Goal: Task Accomplishment & Management: Use online tool/utility

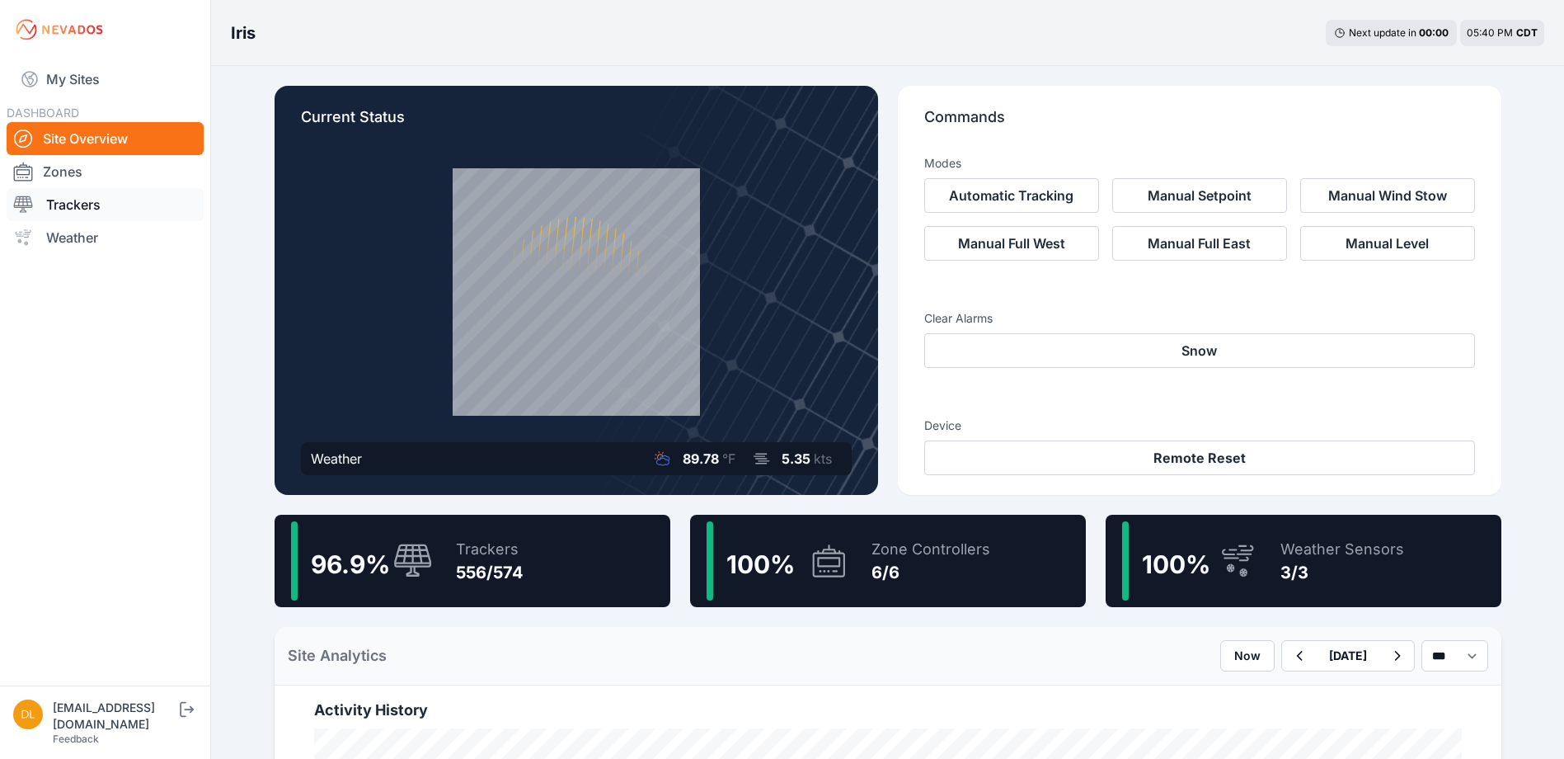
click at [92, 208] on link "Trackers" at bounding box center [105, 204] width 197 height 33
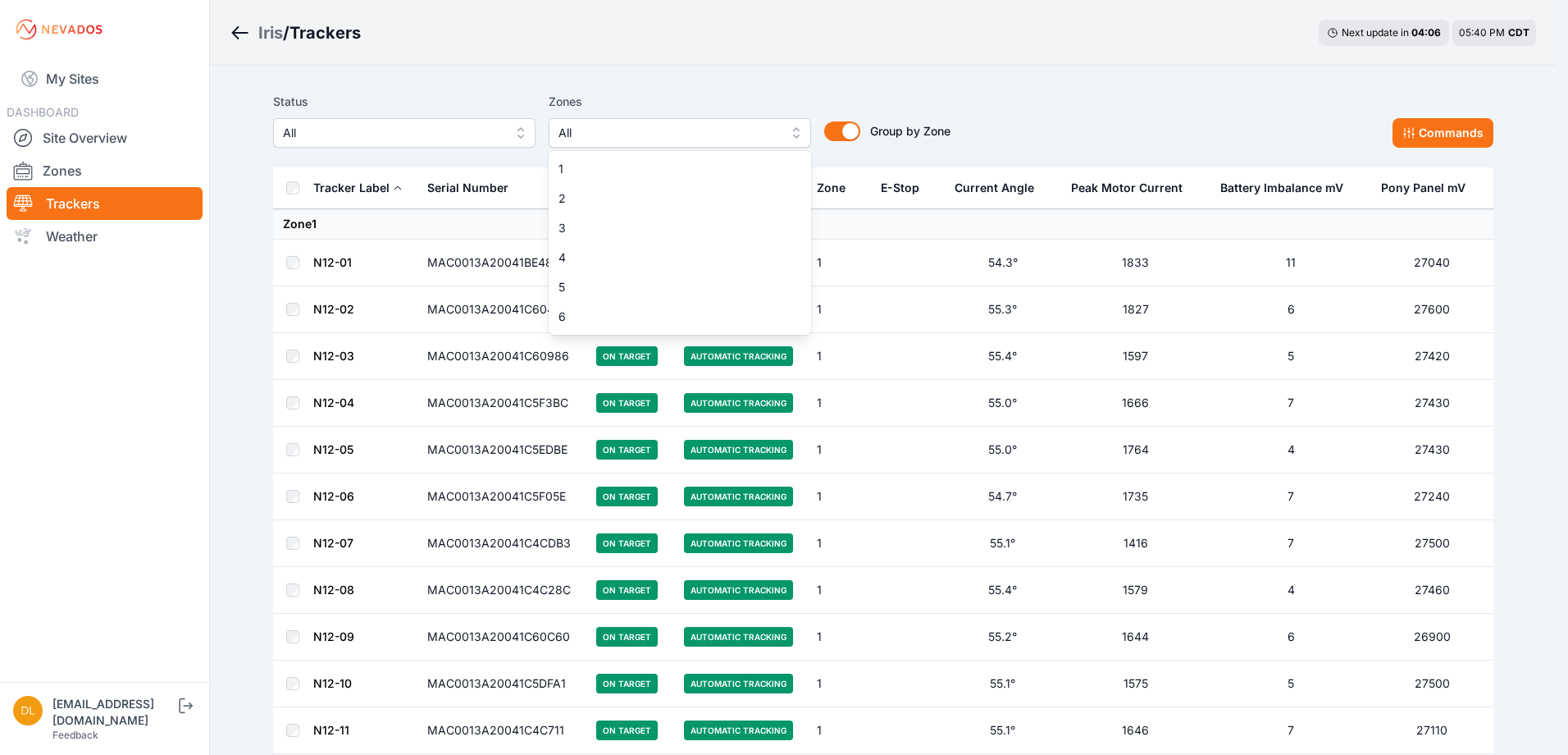
click at [609, 132] on span "All" at bounding box center [668, 133] width 220 height 20
click at [601, 326] on div "6" at bounding box center [681, 316] width 263 height 30
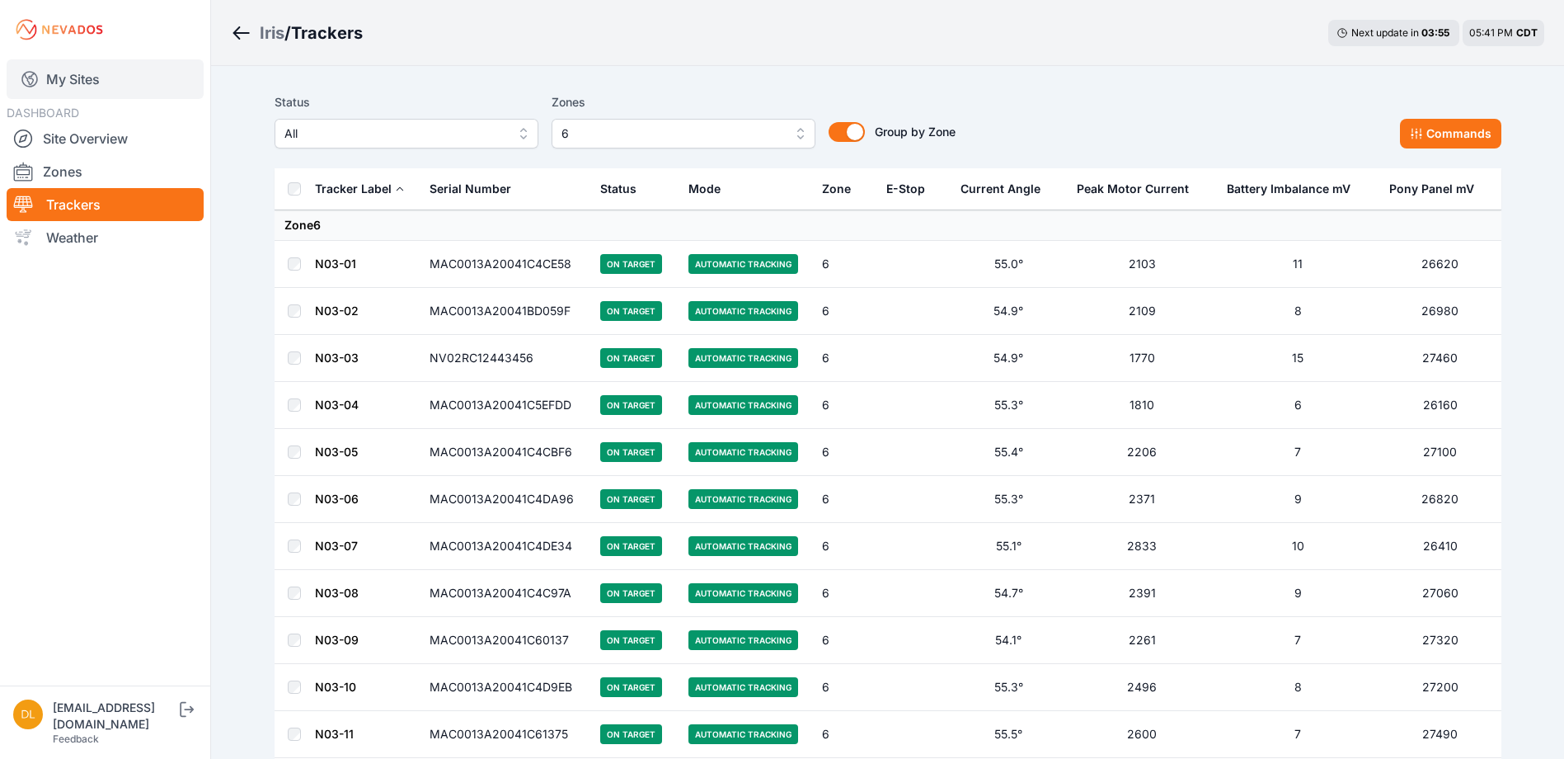
click at [65, 81] on link "My Sites" at bounding box center [105, 79] width 197 height 40
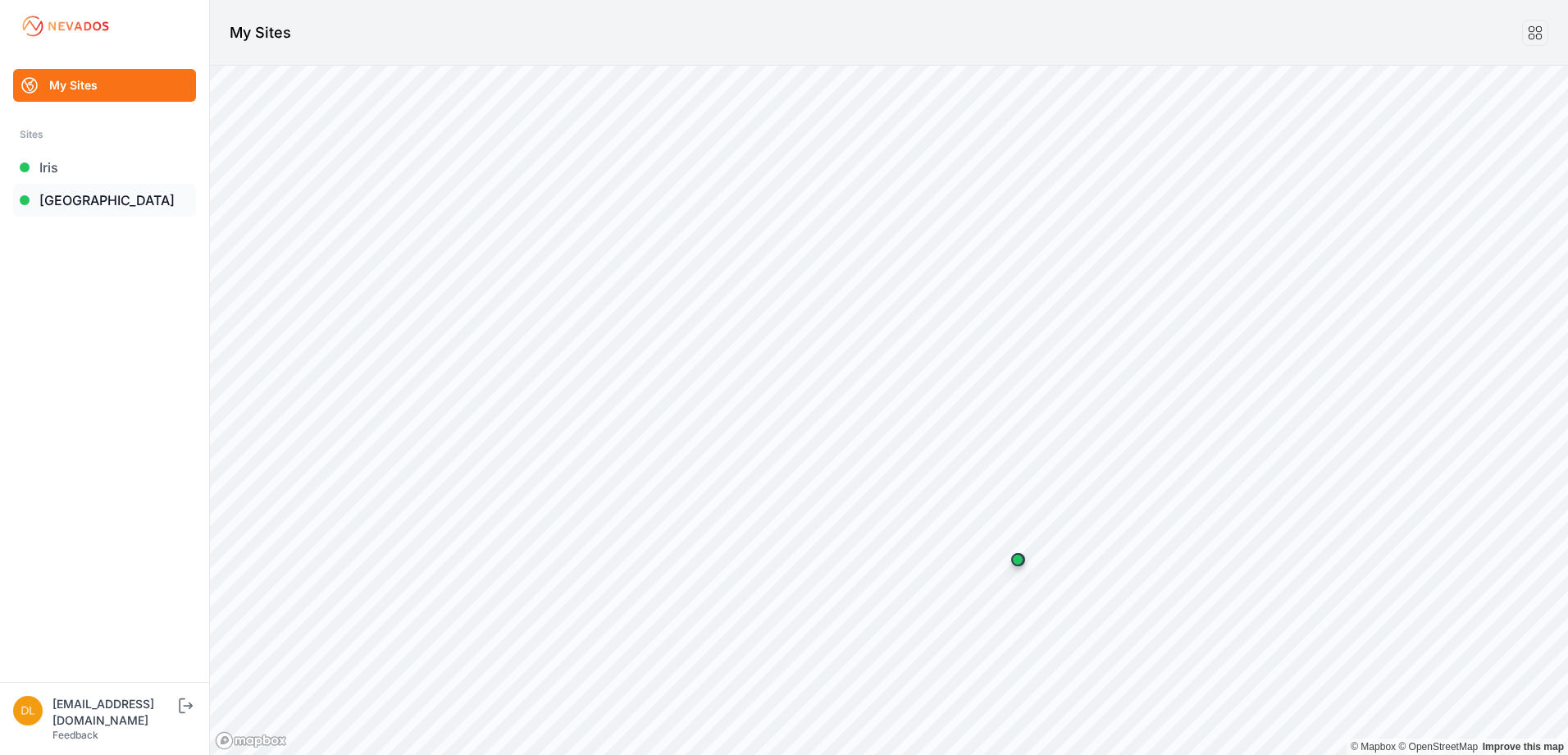
click at [96, 190] on link "[GEOGRAPHIC_DATA]" at bounding box center [104, 200] width 183 height 33
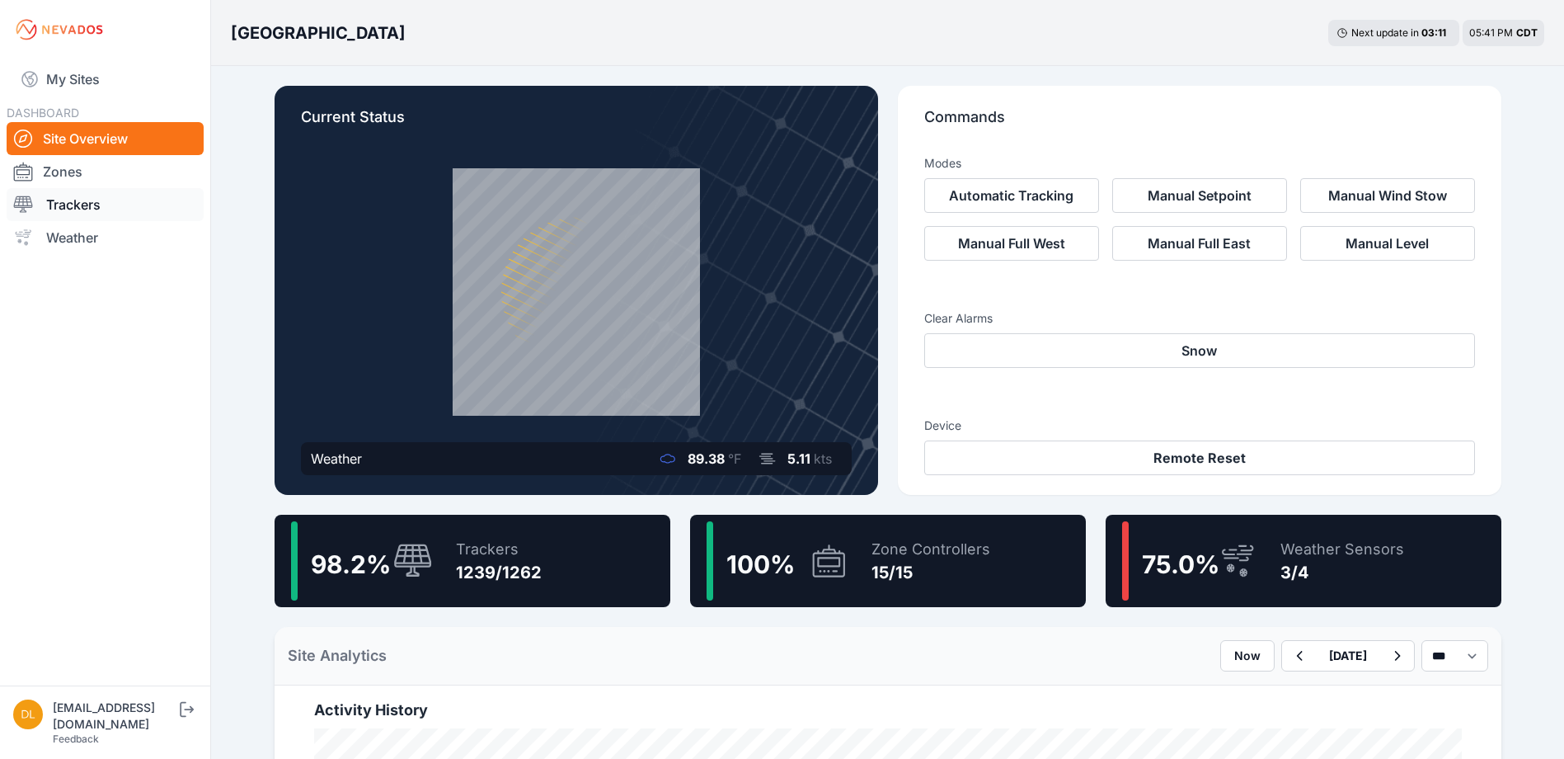
click at [95, 211] on link "Trackers" at bounding box center [105, 204] width 197 height 33
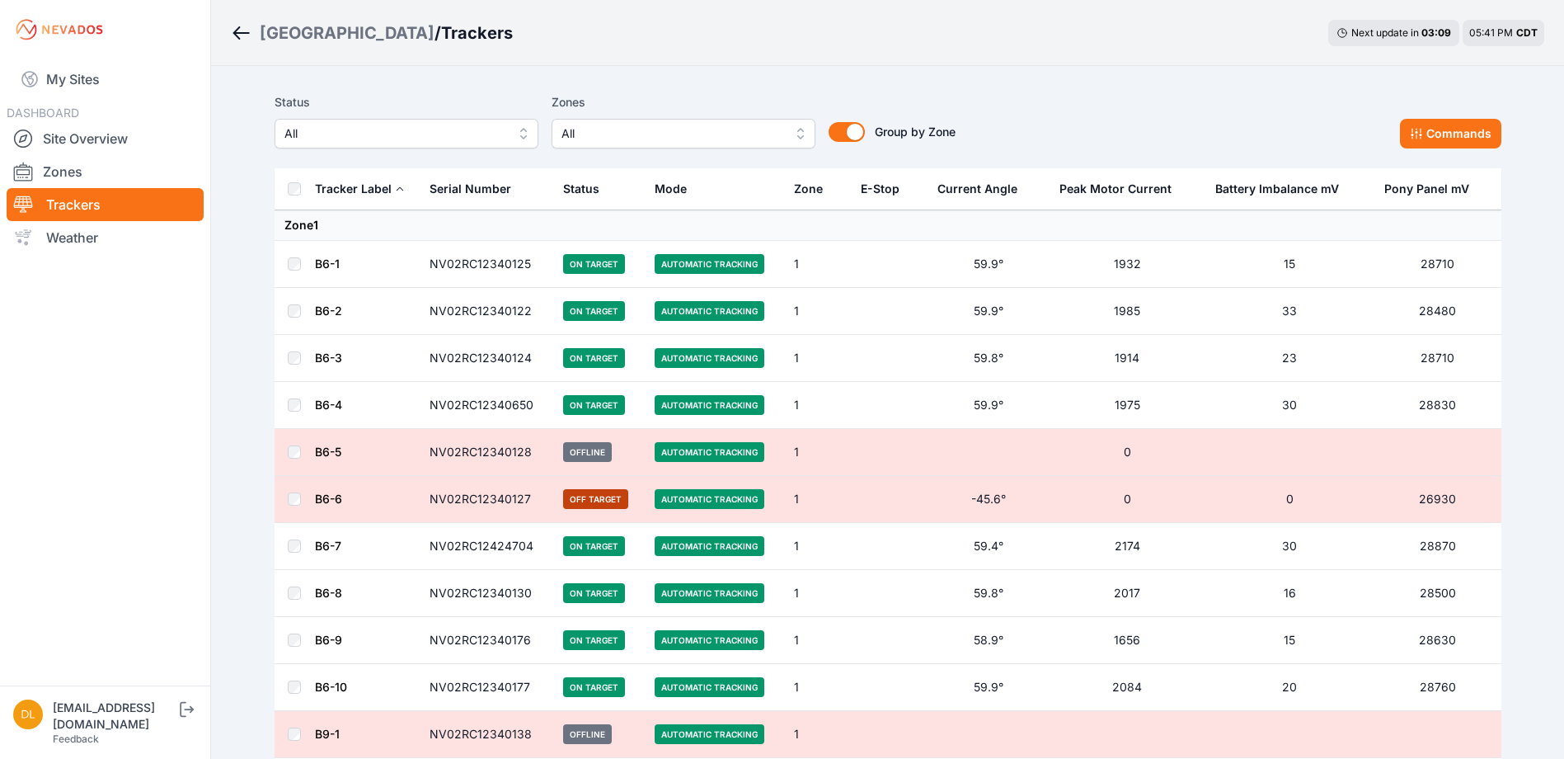
click at [617, 135] on span "All" at bounding box center [671, 134] width 221 height 20
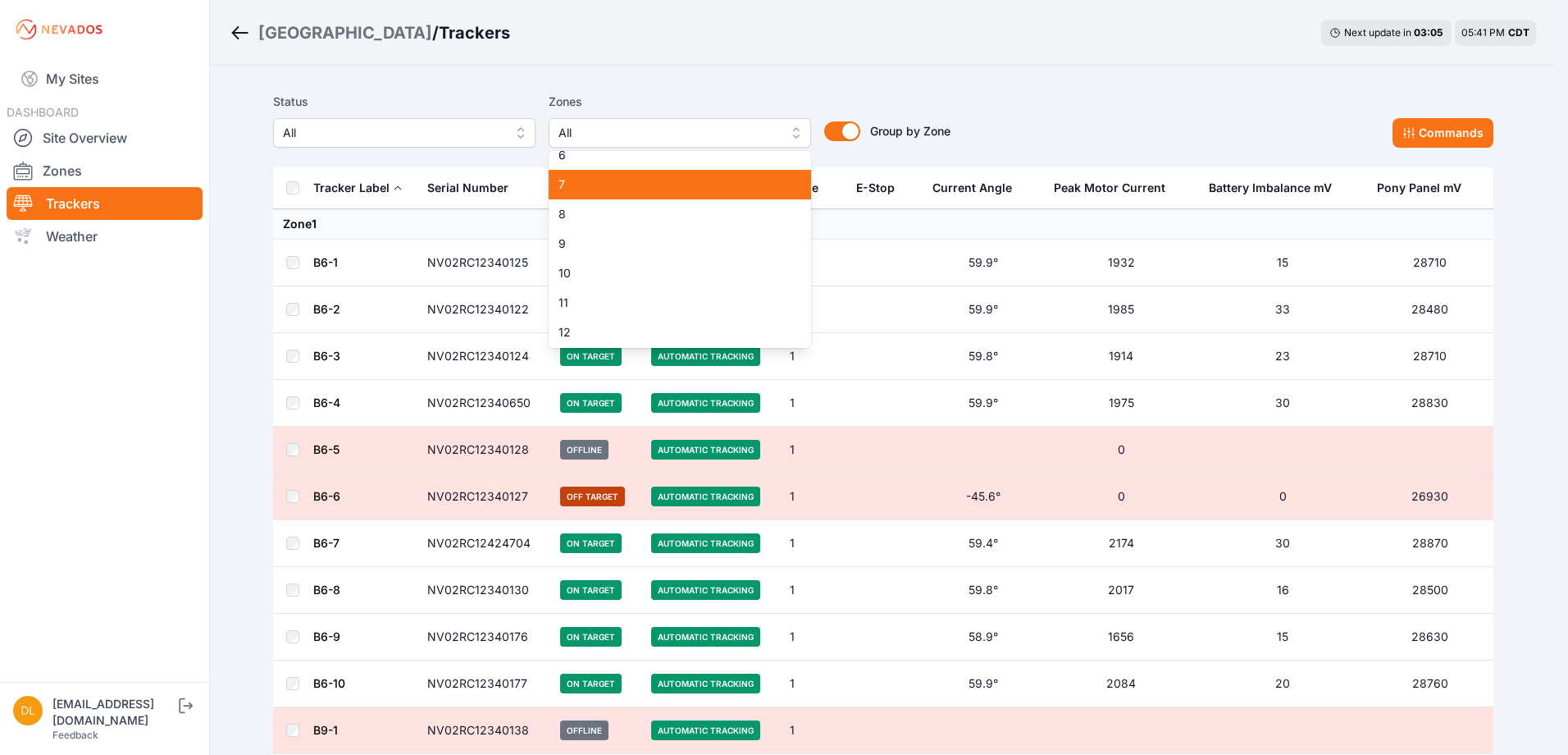
scroll to position [164, 0]
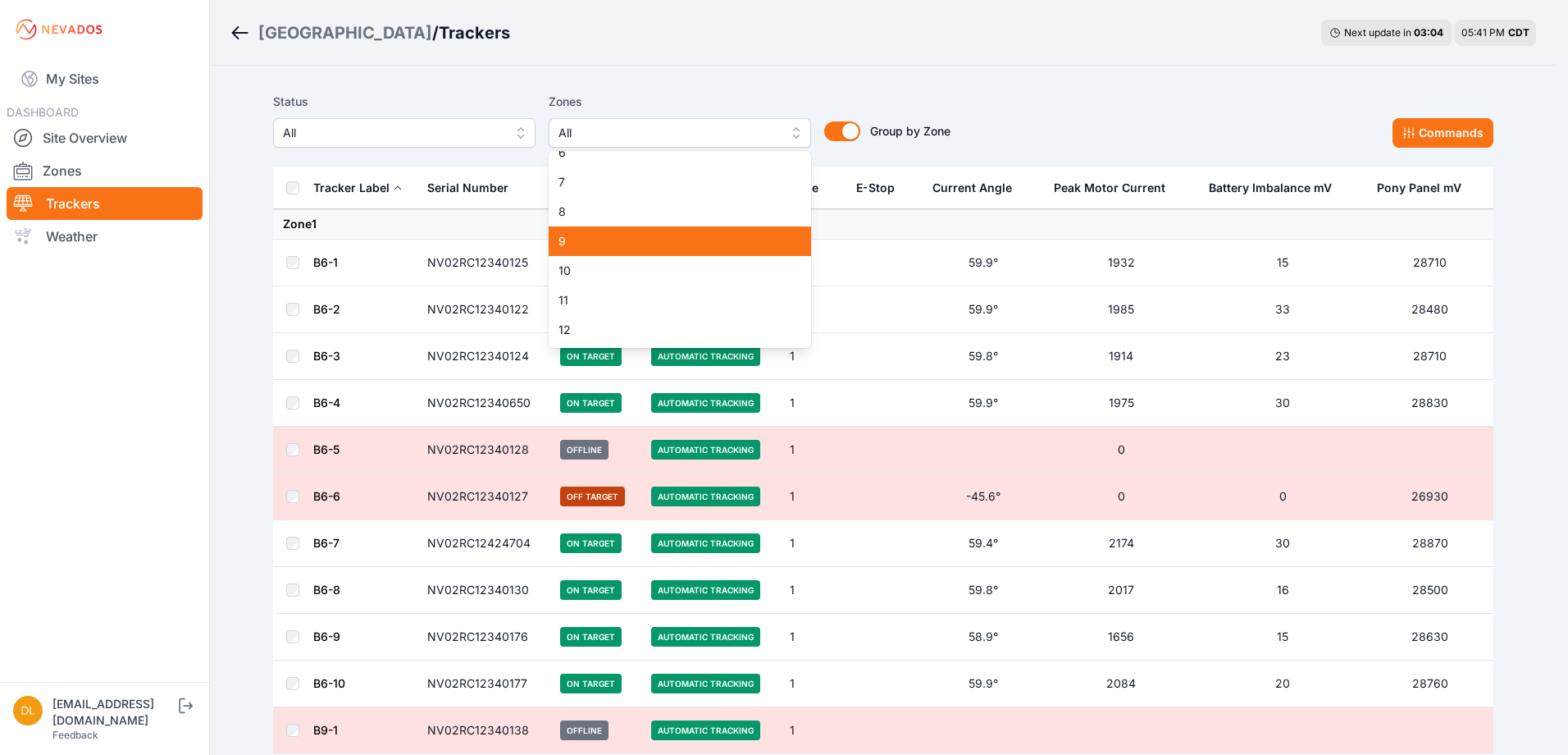
click at [666, 232] on div "9" at bounding box center [681, 242] width 263 height 30
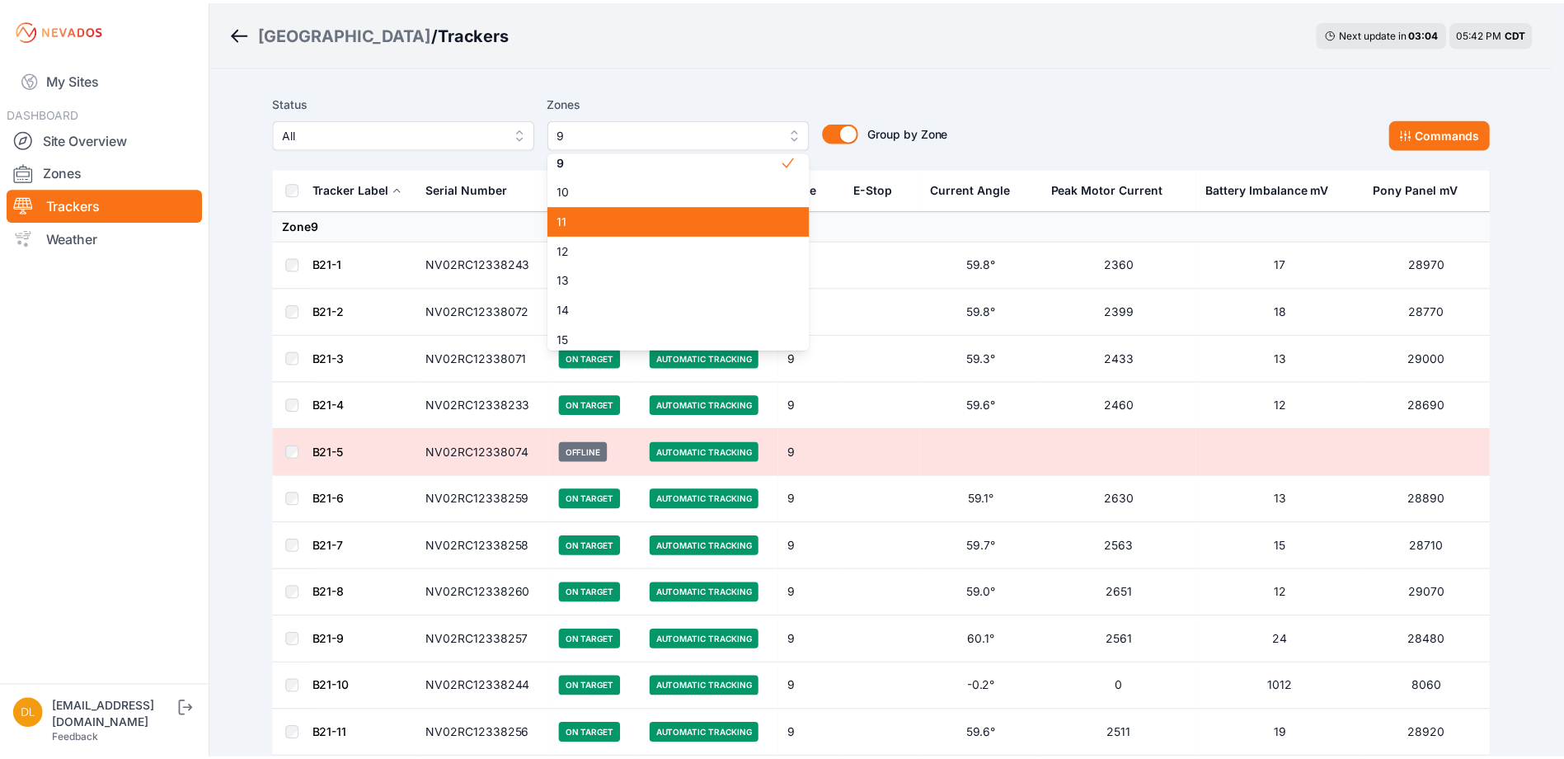
scroll to position [247, 0]
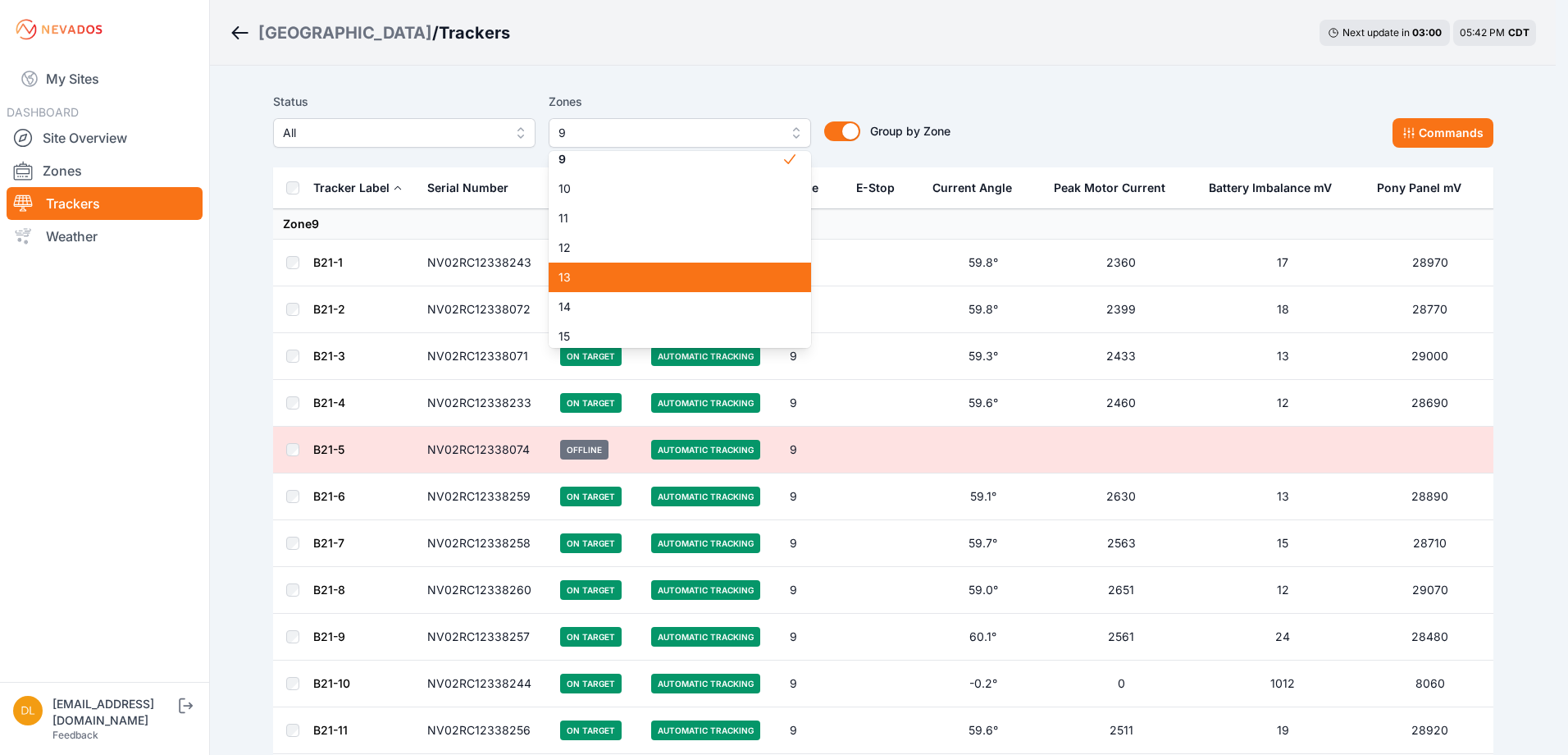
click at [665, 268] on div "13" at bounding box center [681, 278] width 263 height 30
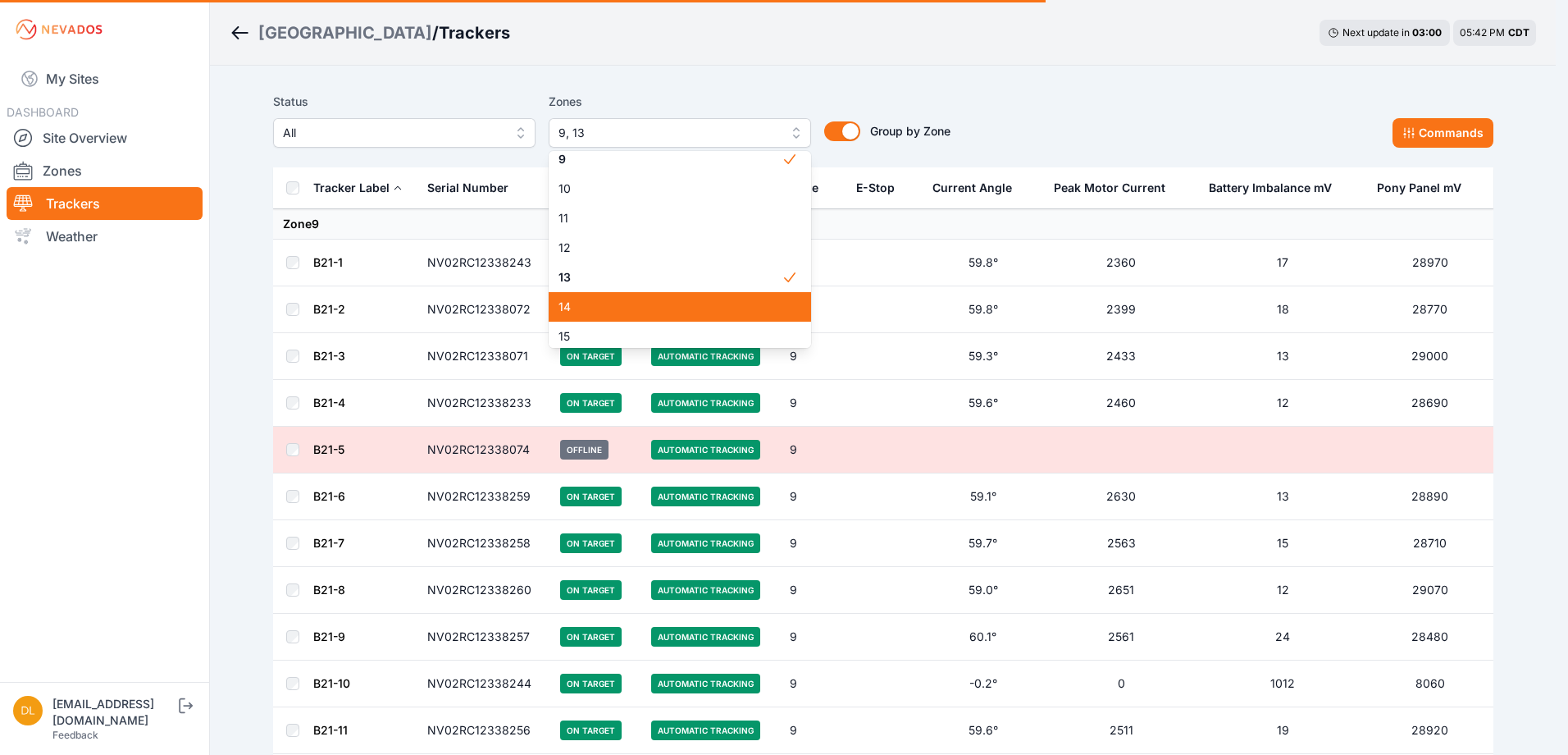
click at [652, 301] on span "14" at bounding box center [670, 306] width 223 height 16
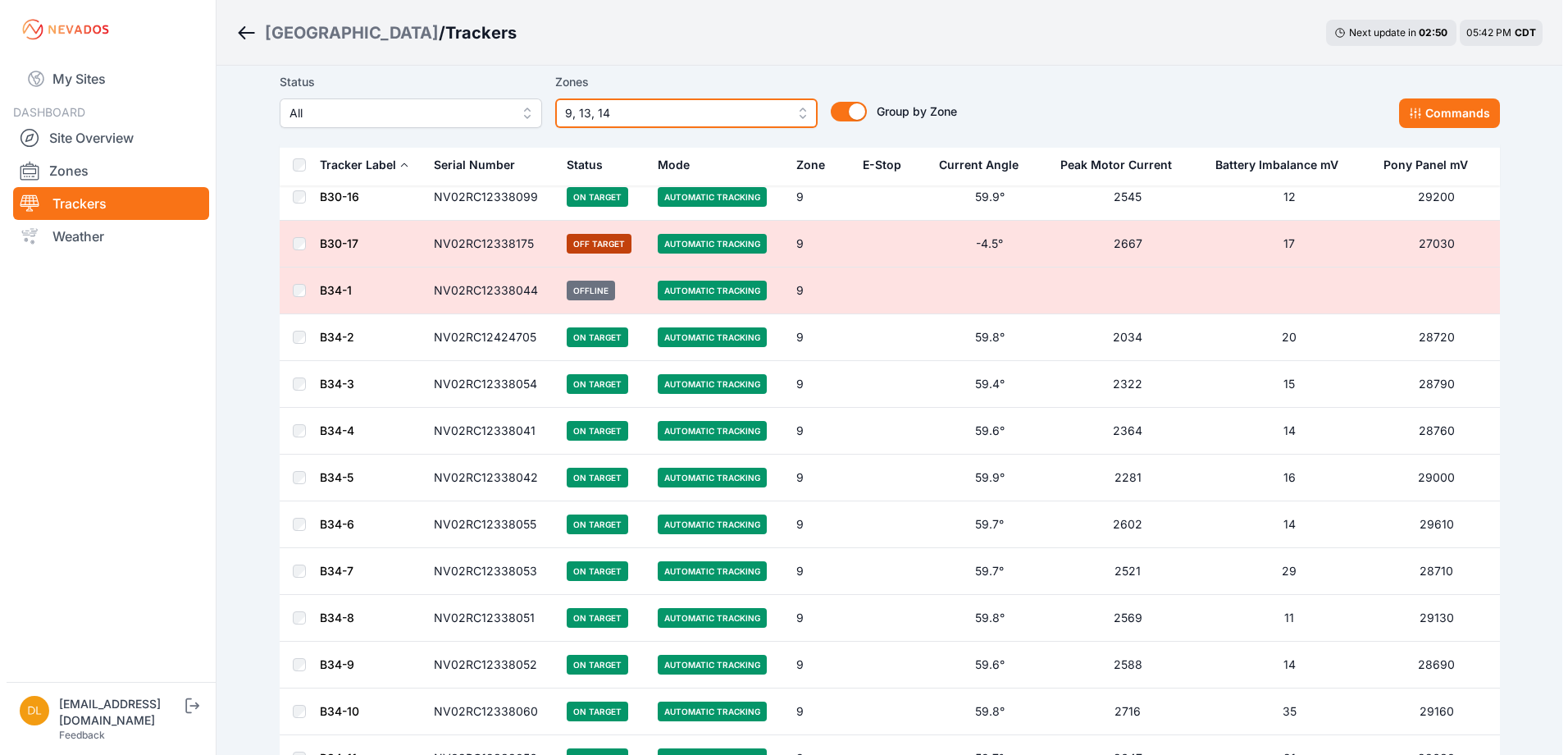
scroll to position [3199, 0]
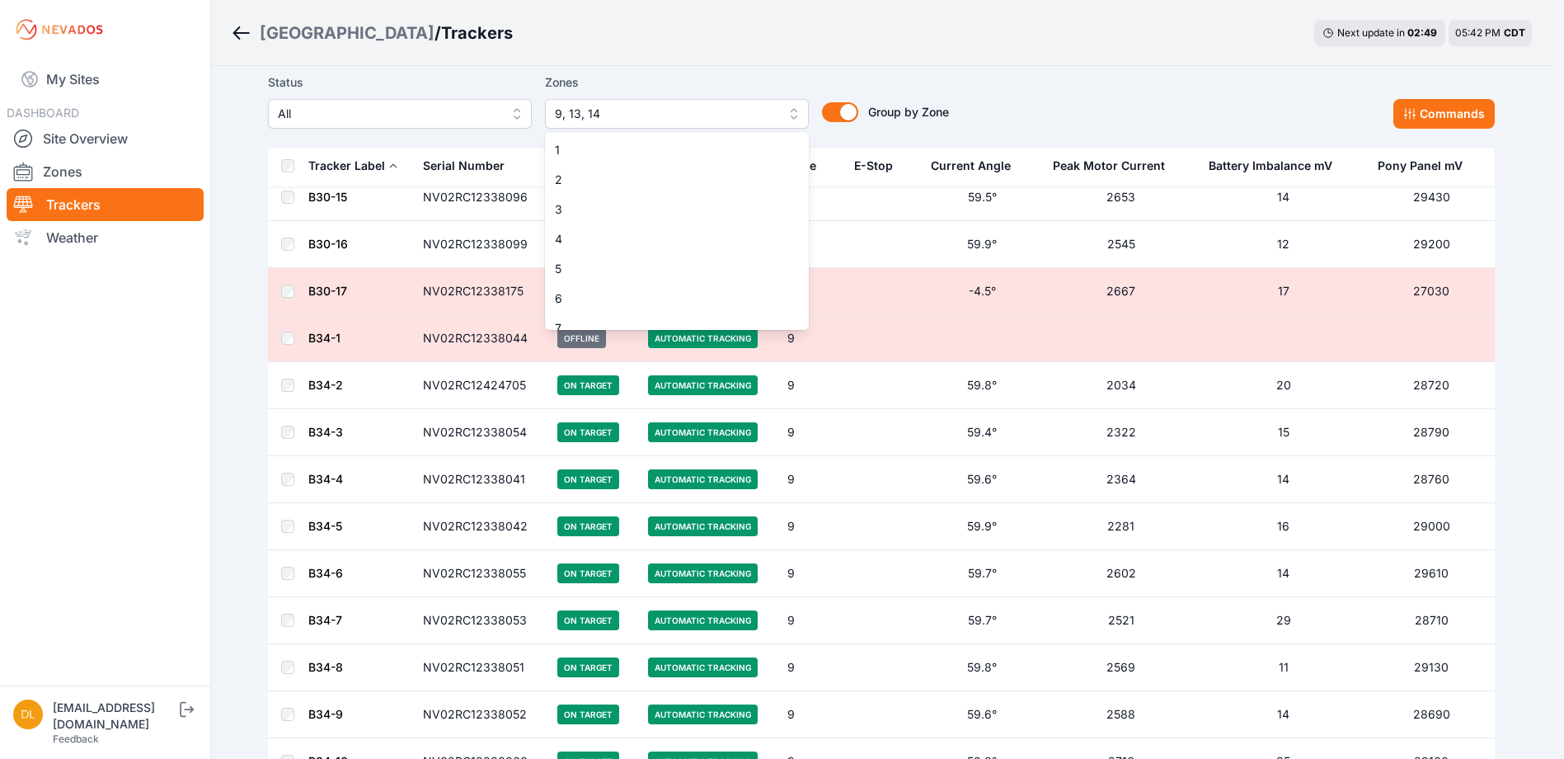
click at [655, 110] on span "9, 13, 14" at bounding box center [665, 114] width 221 height 20
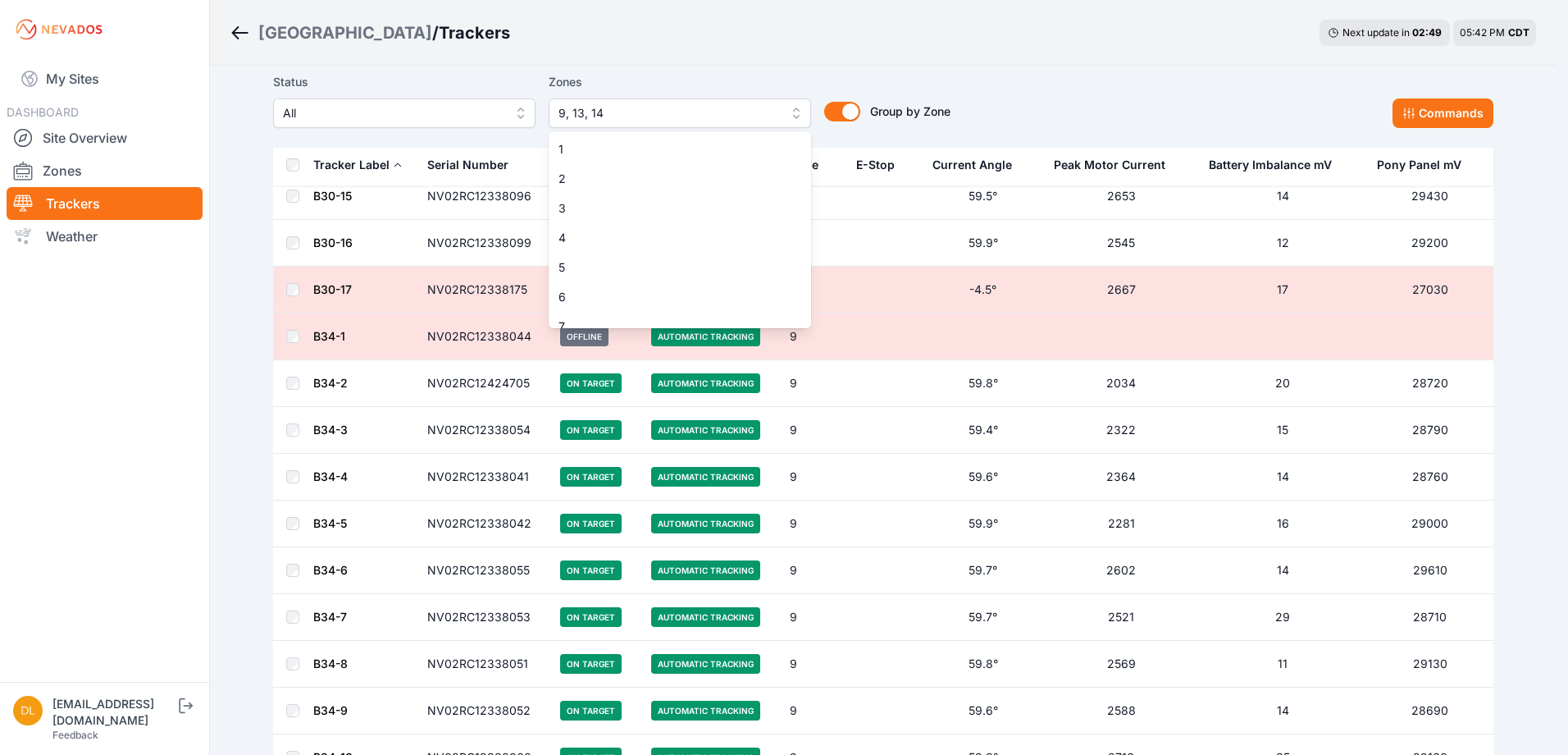
scroll to position [73, 0]
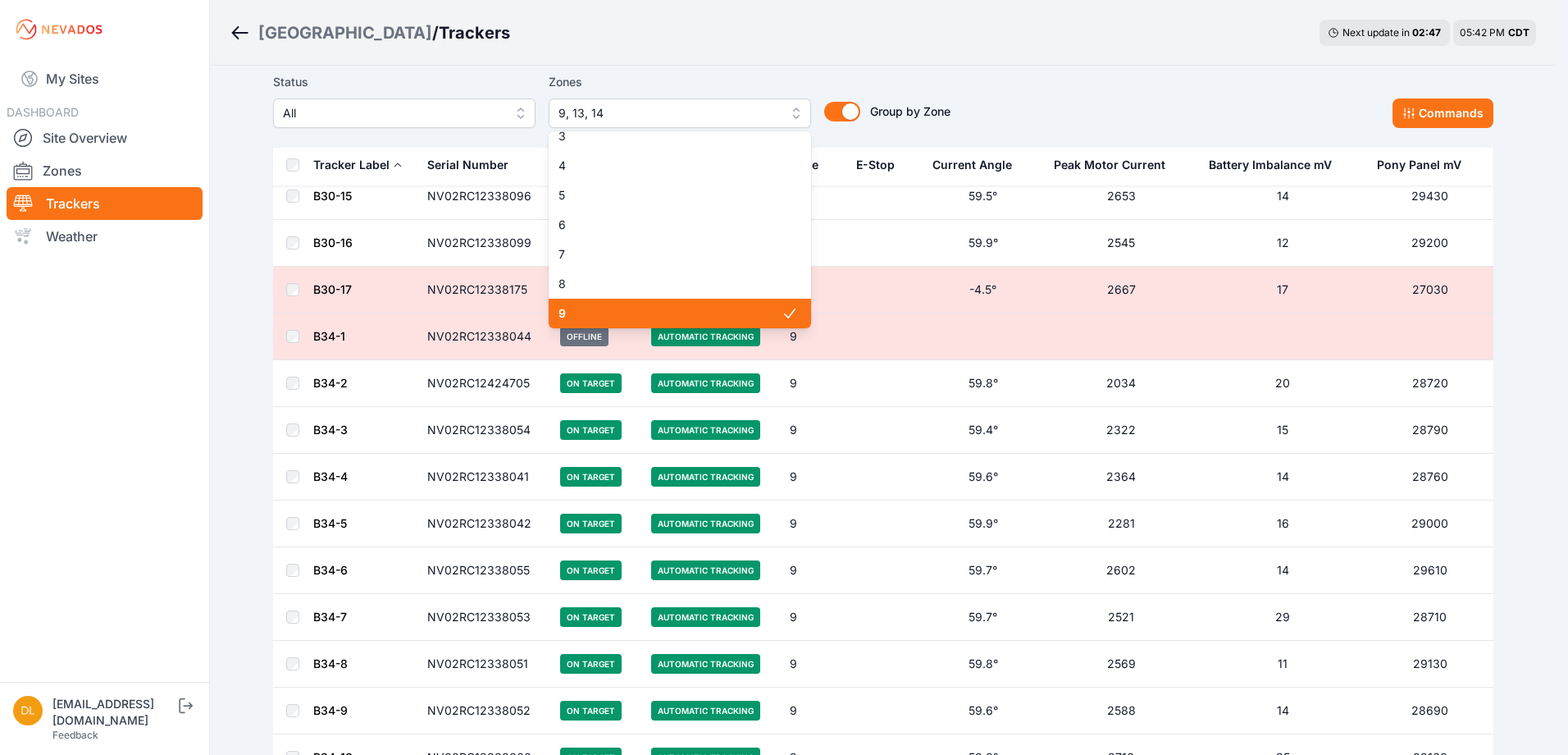
click at [634, 306] on span "9" at bounding box center [670, 313] width 223 height 16
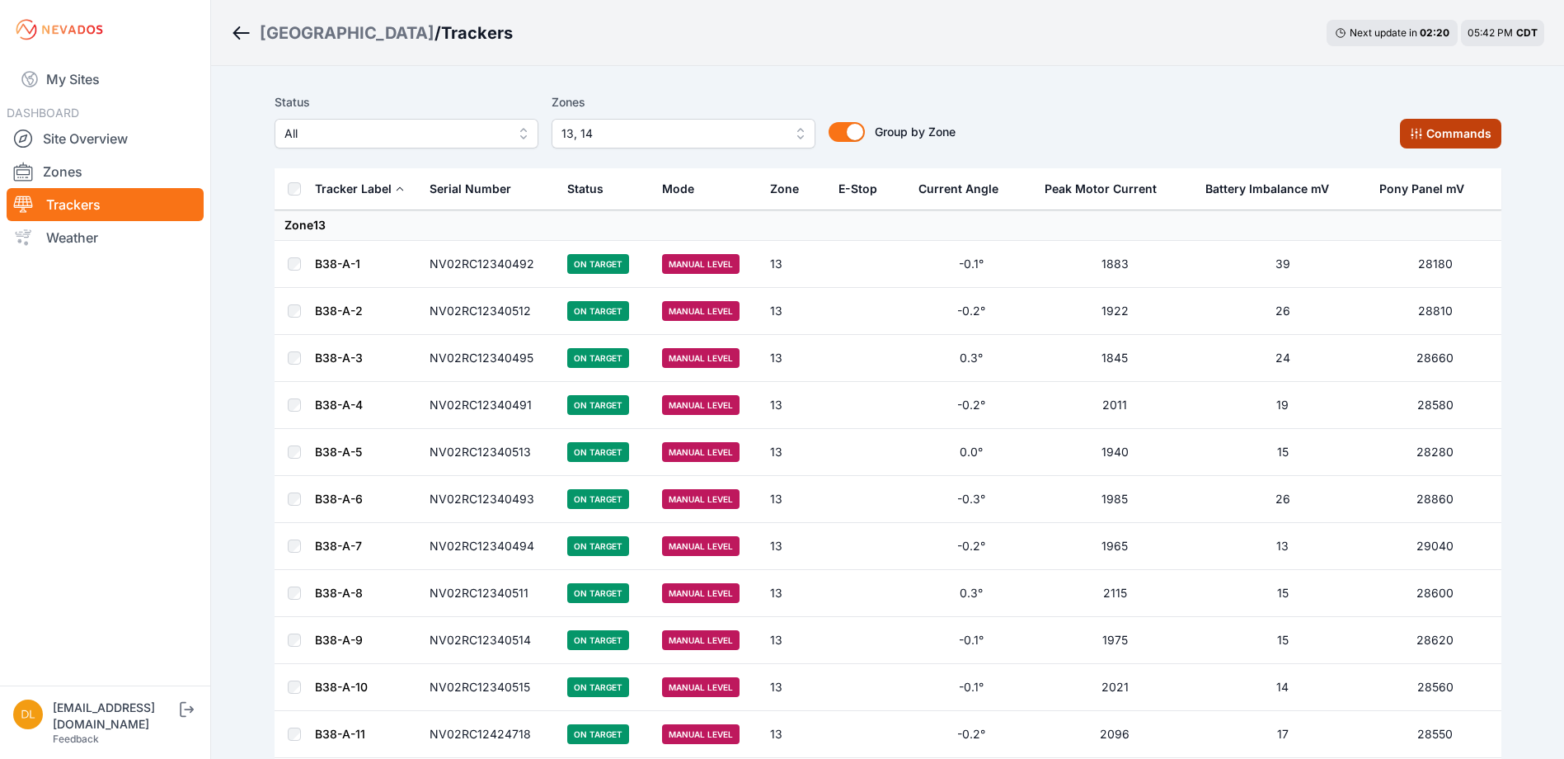
click at [1428, 129] on button "Commands" at bounding box center [1450, 134] width 101 height 30
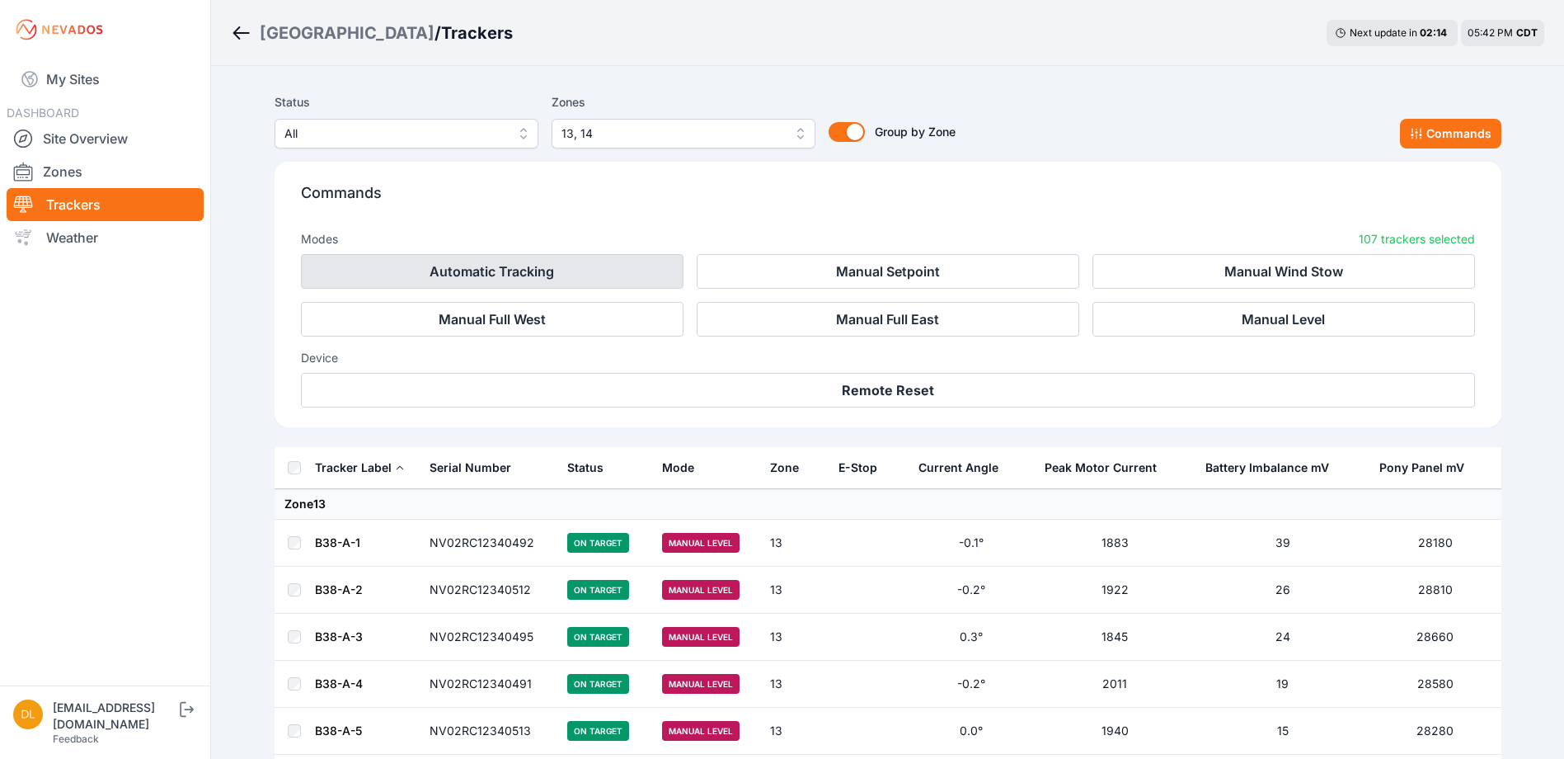
click at [613, 276] on button "Automatic Tracking" at bounding box center [492, 271] width 383 height 35
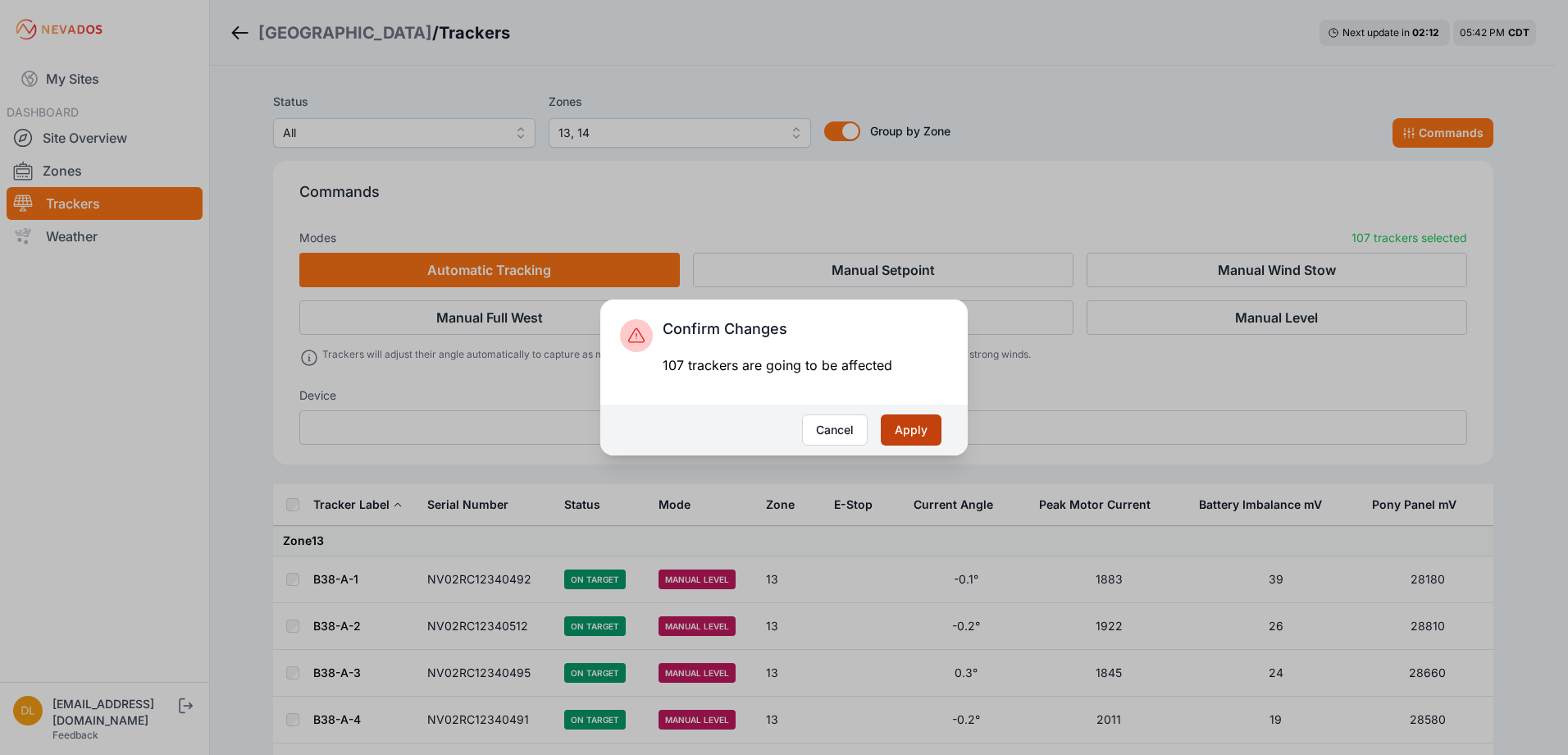
click at [913, 426] on button "Apply" at bounding box center [911, 429] width 61 height 31
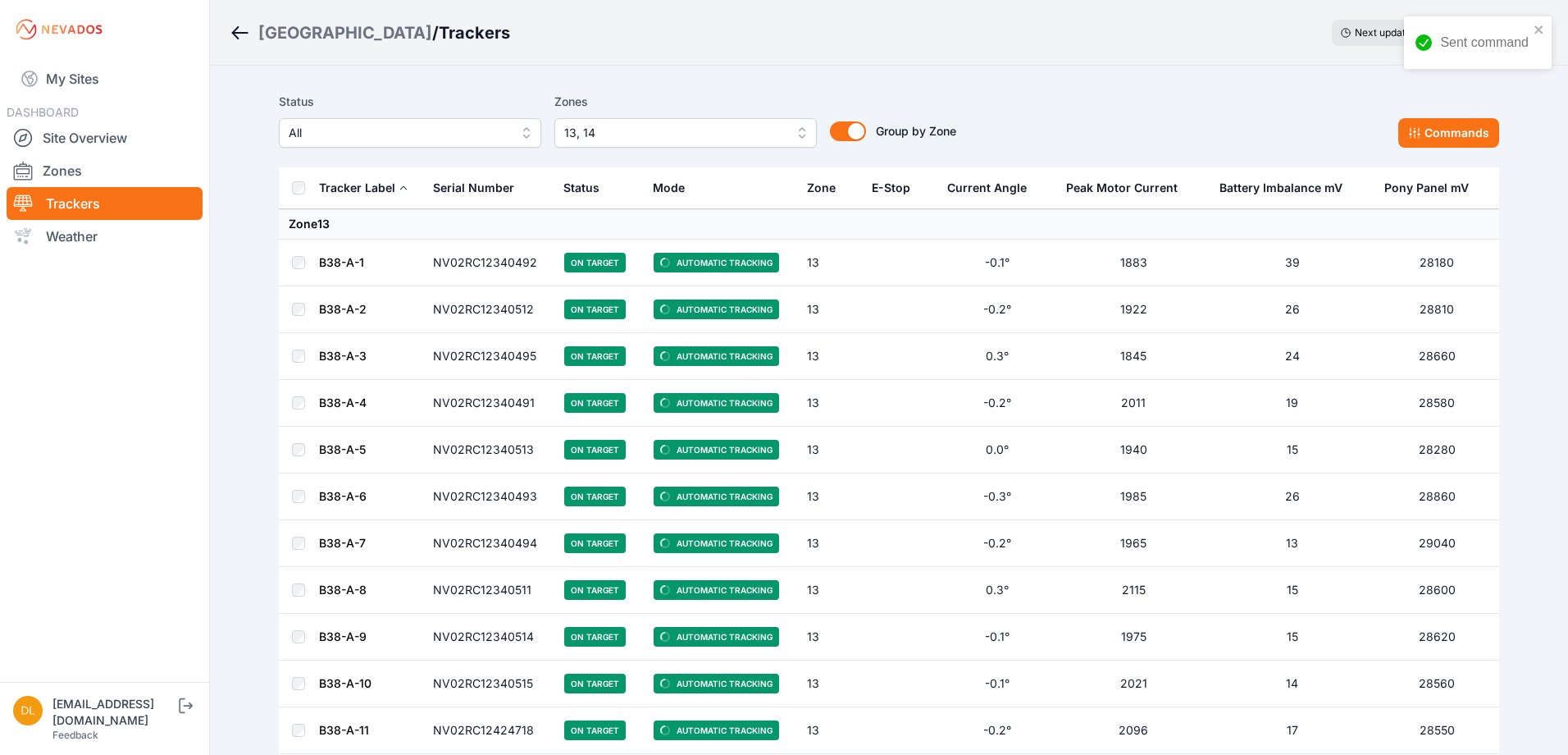
click at [720, 133] on span "13, 14" at bounding box center [674, 133] width 220 height 20
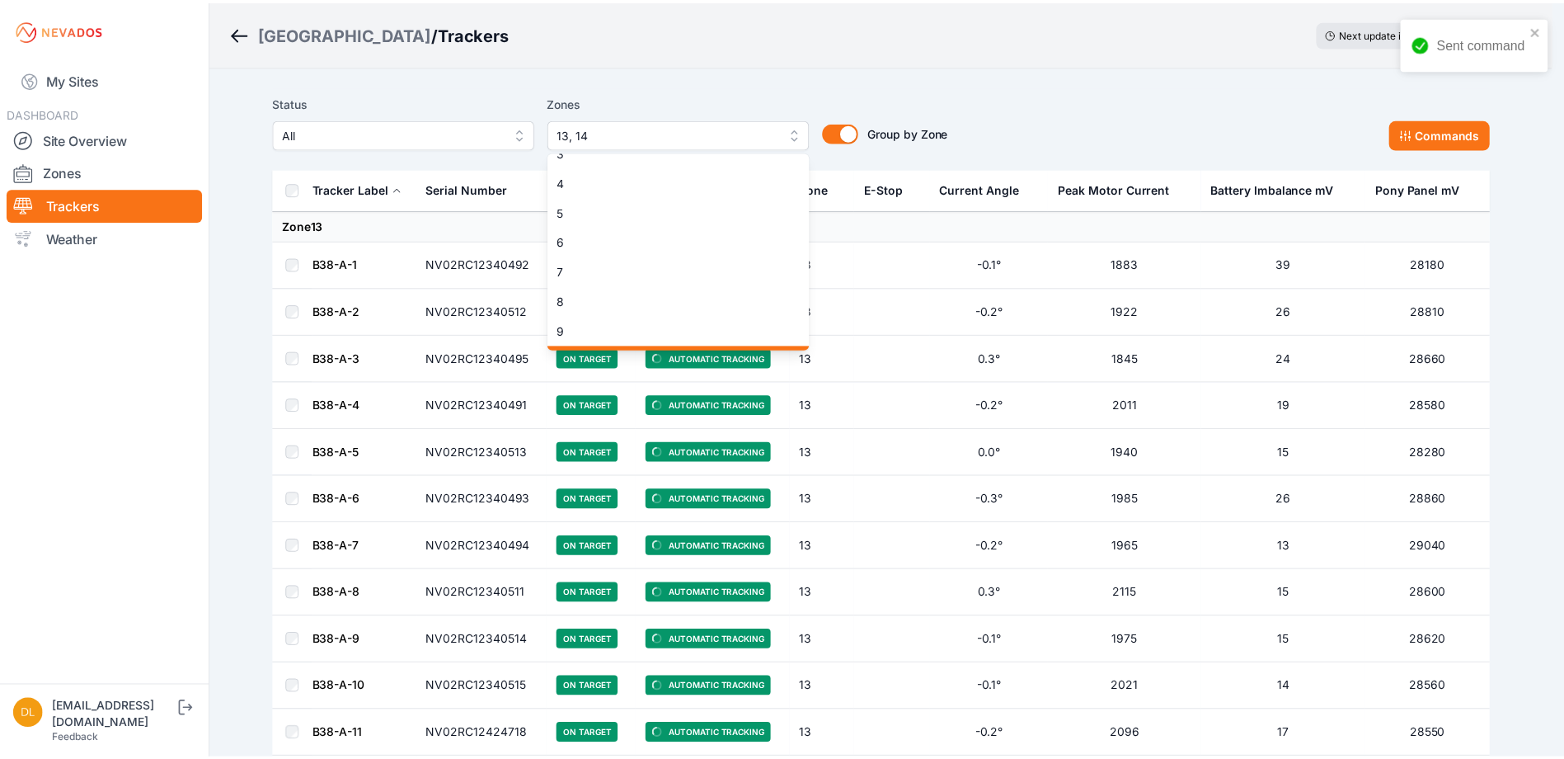
scroll to position [26, 0]
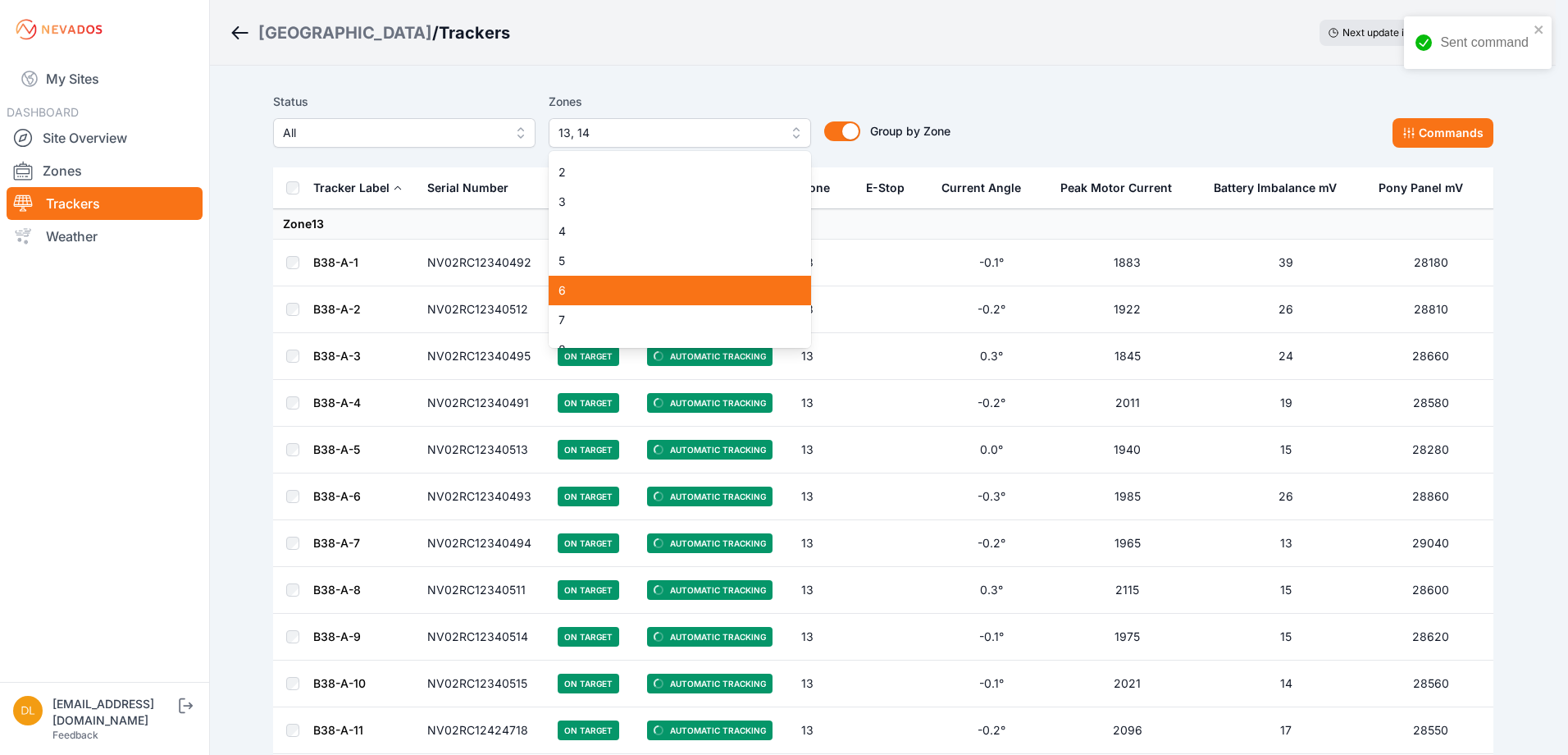
click at [669, 281] on div "6" at bounding box center [681, 290] width 263 height 30
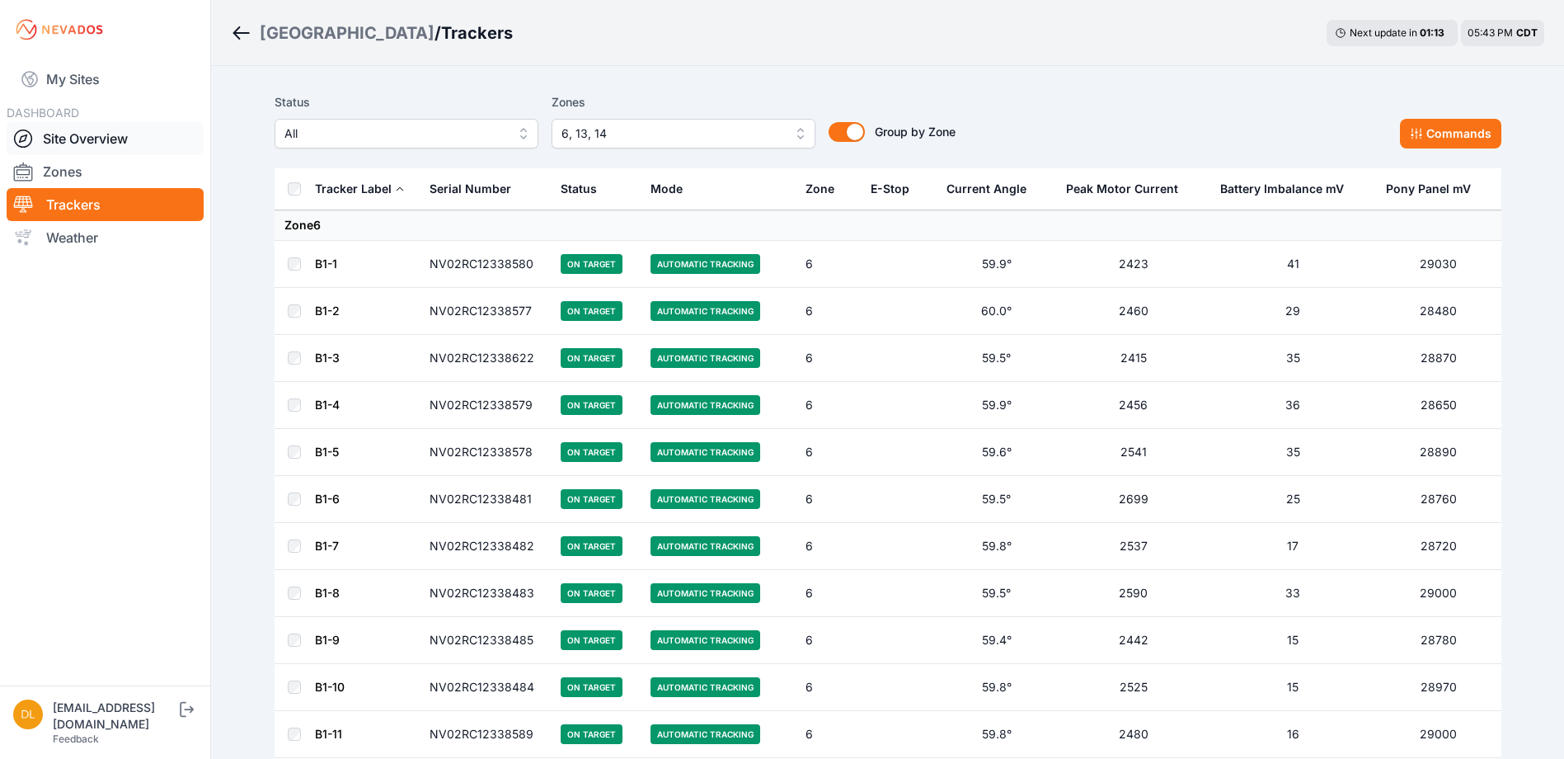
click at [110, 143] on link "Site Overview" at bounding box center [105, 138] width 197 height 33
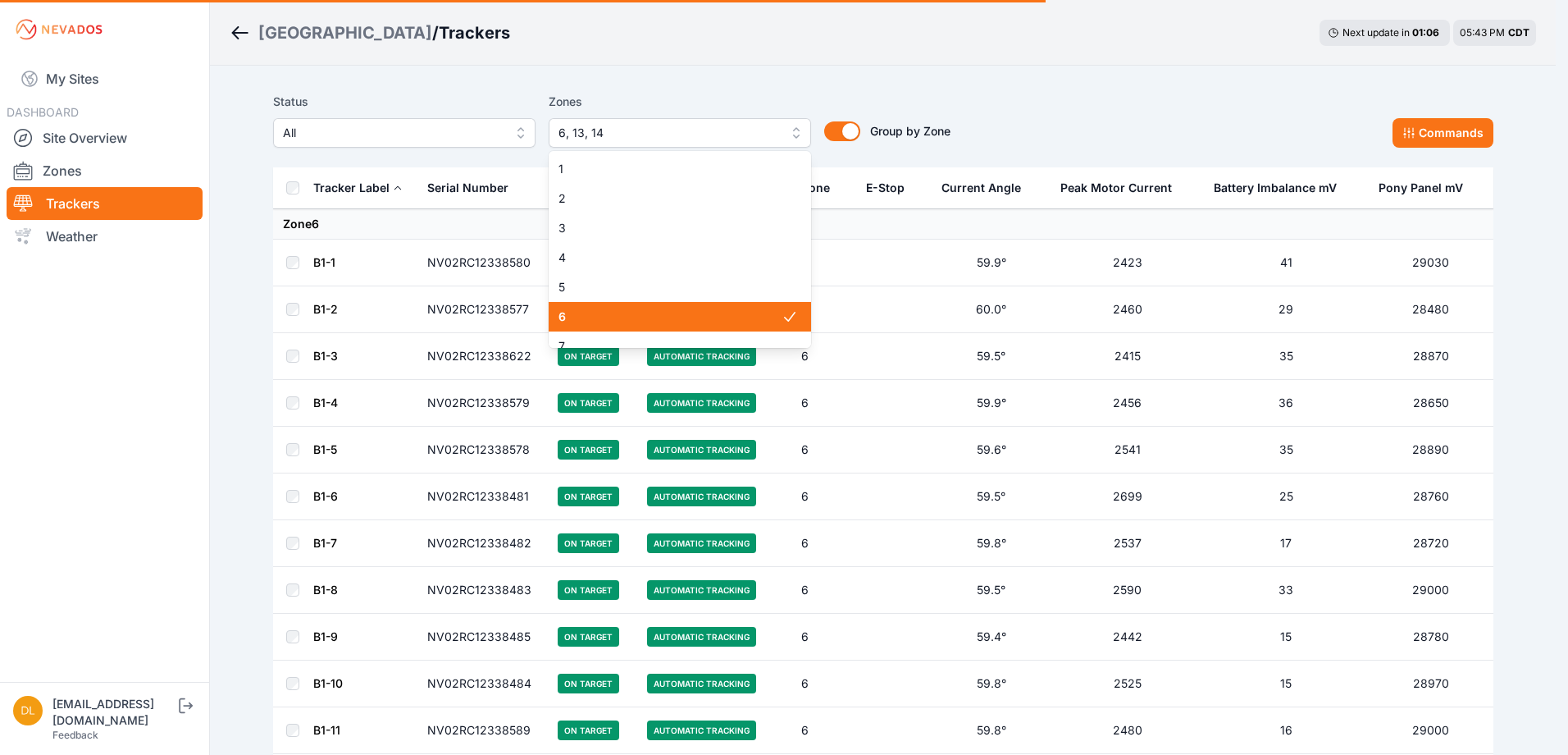
click at [625, 133] on span "6, 13, 14" at bounding box center [668, 133] width 220 height 20
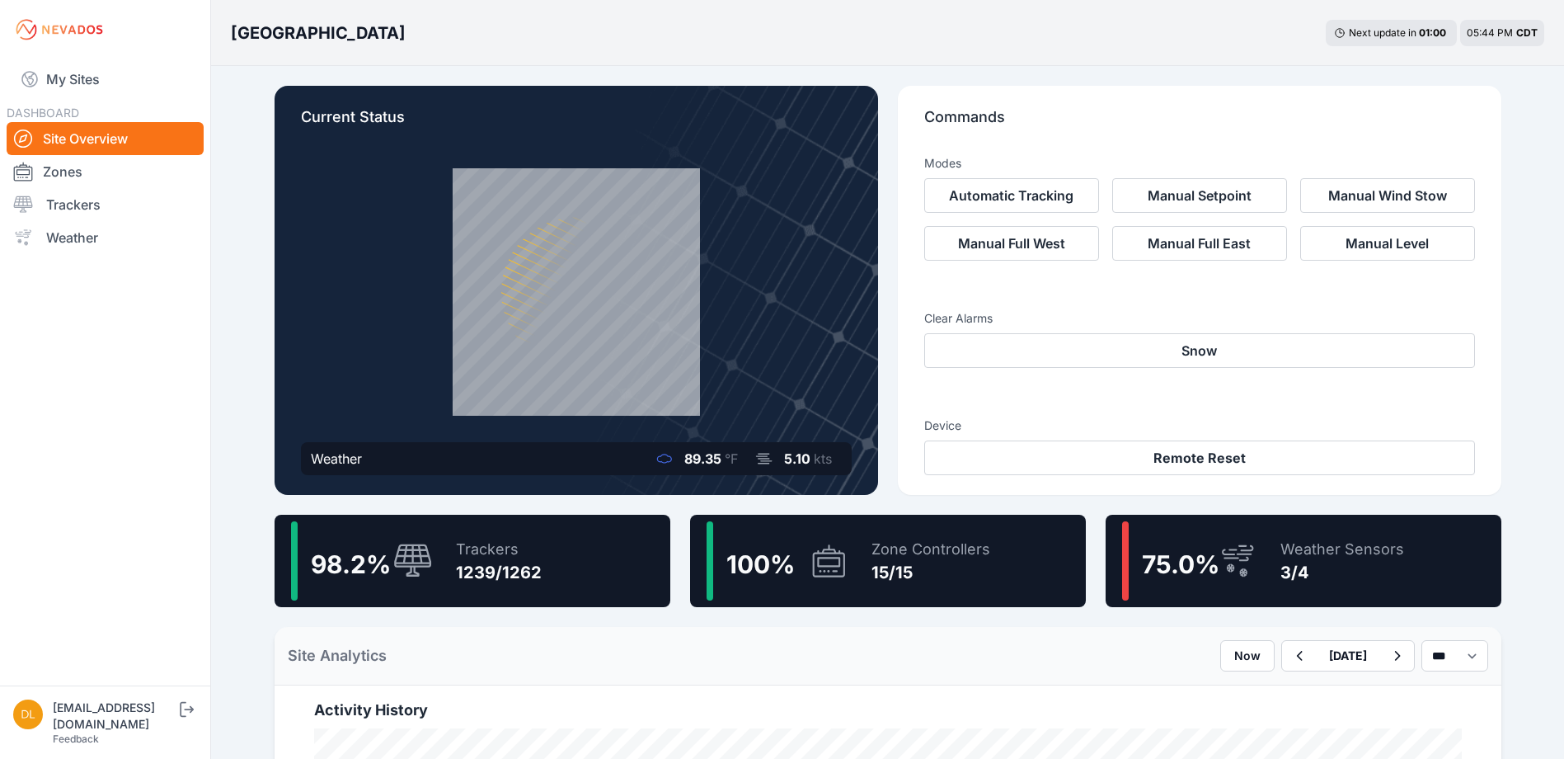
drag, startPoint x: 808, startPoint y: 177, endPoint x: 808, endPoint y: 144, distance: 33.0
click at [1247, 560] on icon at bounding box center [1243, 559] width 10 height 5
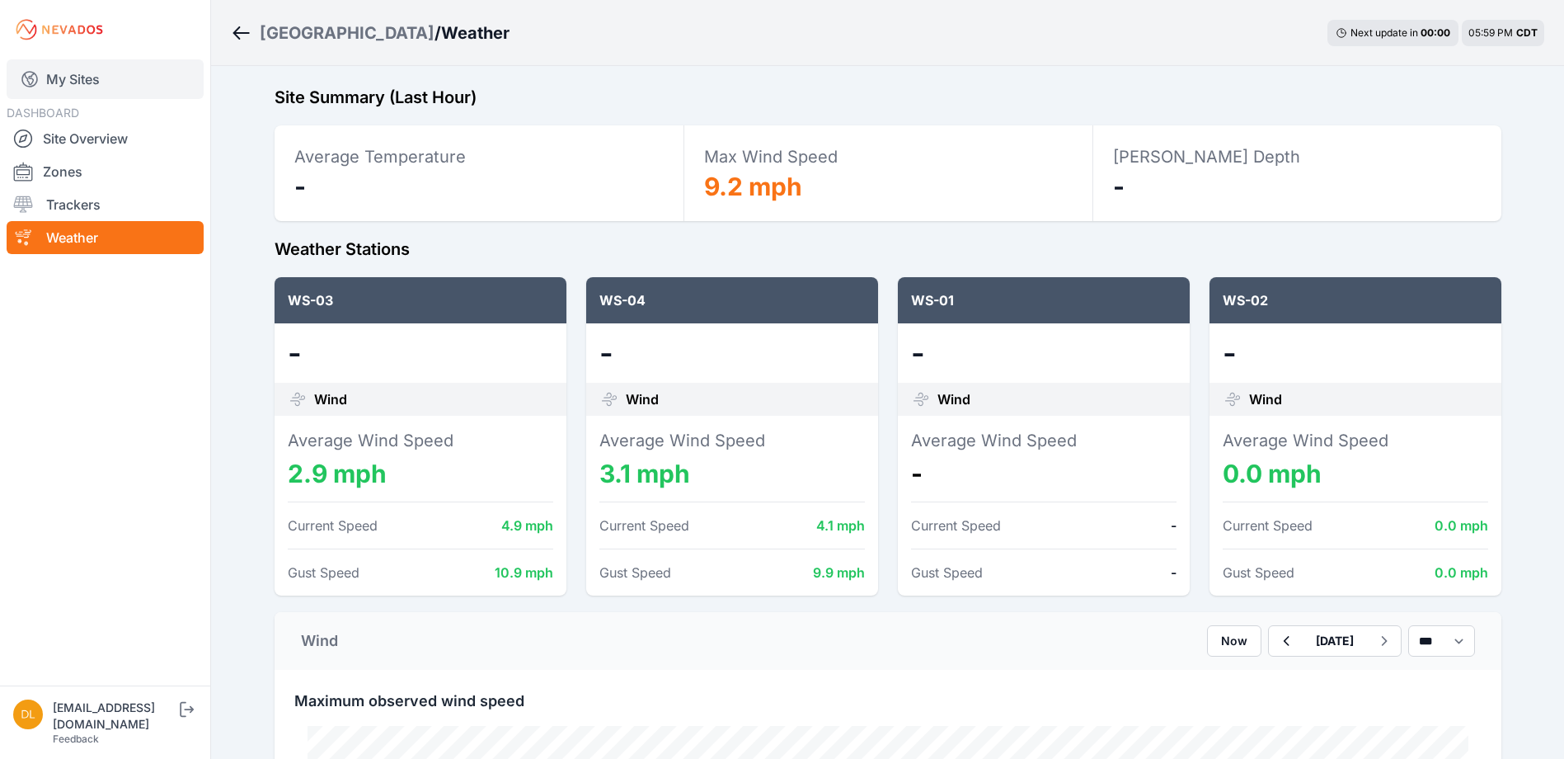
click at [81, 86] on link "My Sites" at bounding box center [105, 79] width 197 height 40
